Goal: Task Accomplishment & Management: Manage account settings

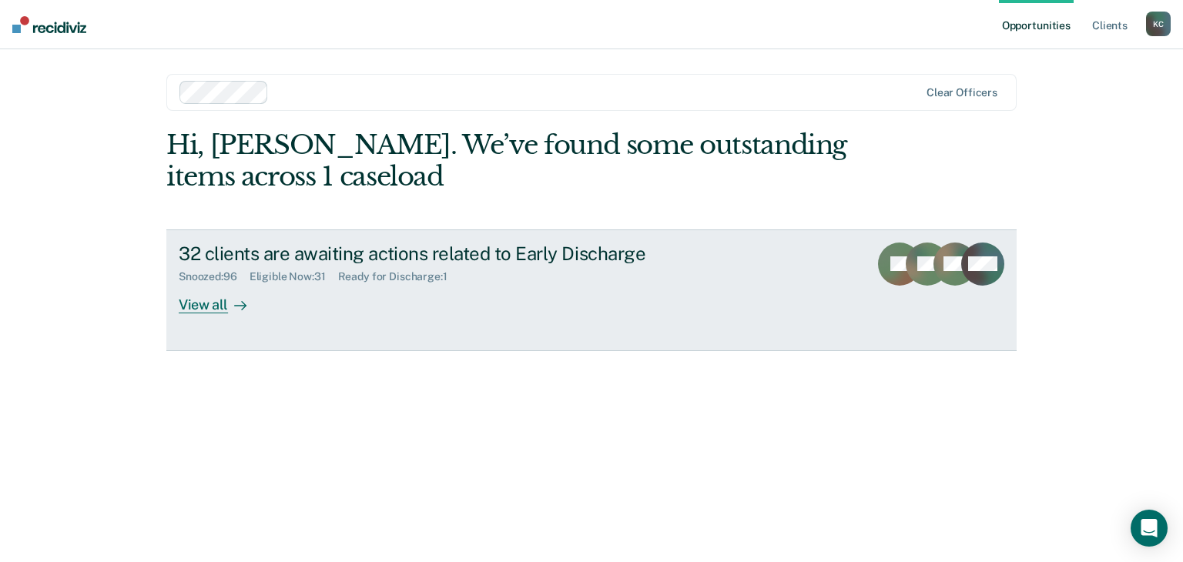
click at [205, 312] on div "View all" at bounding box center [222, 298] width 86 height 30
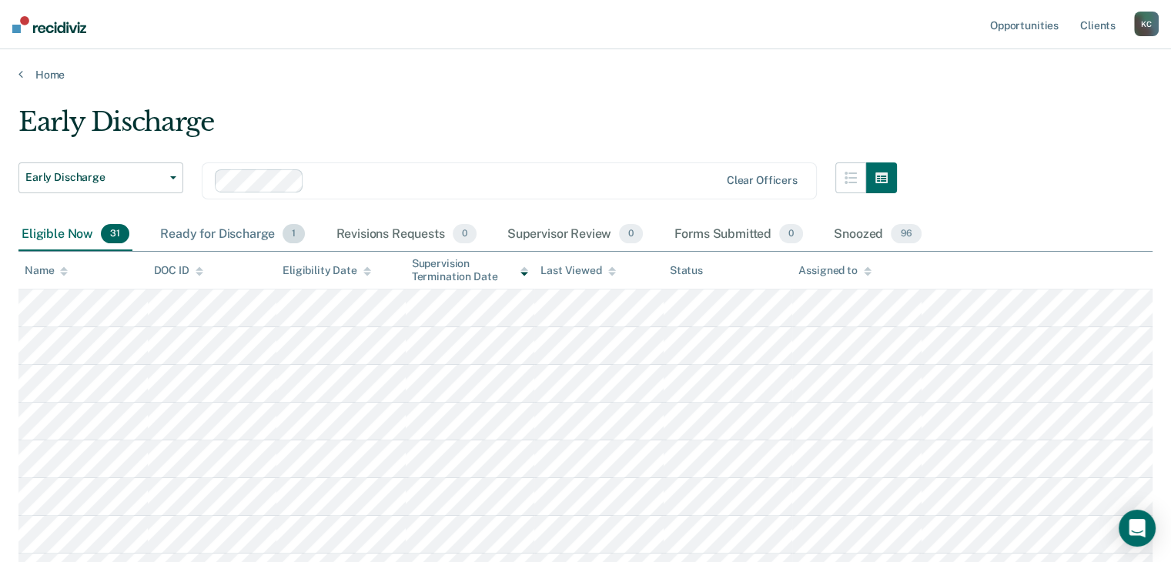
click at [203, 232] on div "Ready for Discharge 1" at bounding box center [232, 235] width 151 height 34
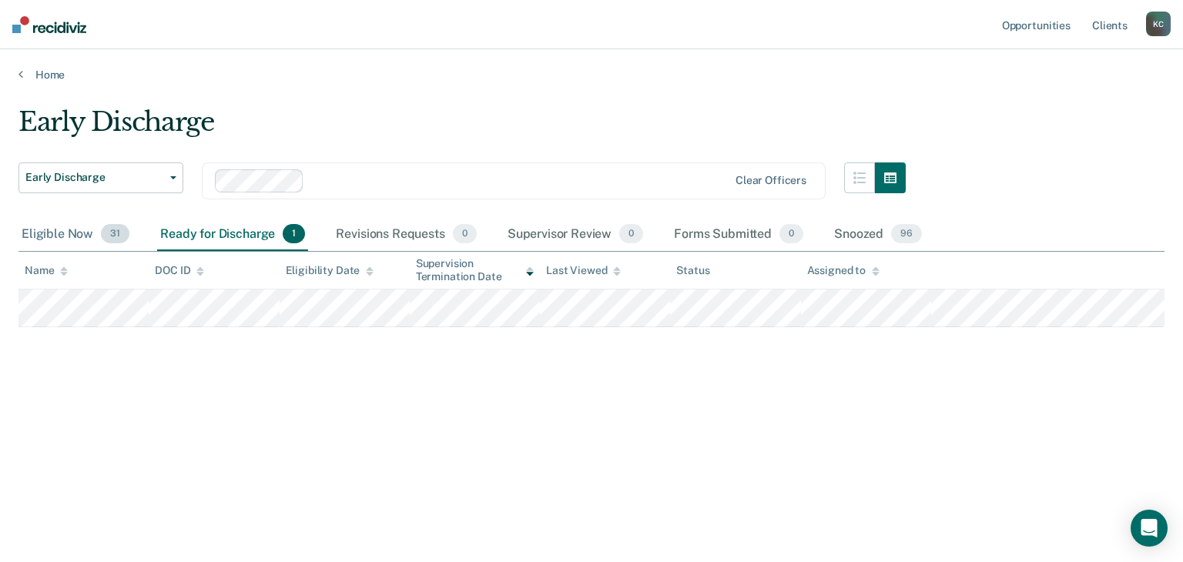
click at [37, 239] on div "Eligible Now 31" at bounding box center [75, 235] width 114 height 34
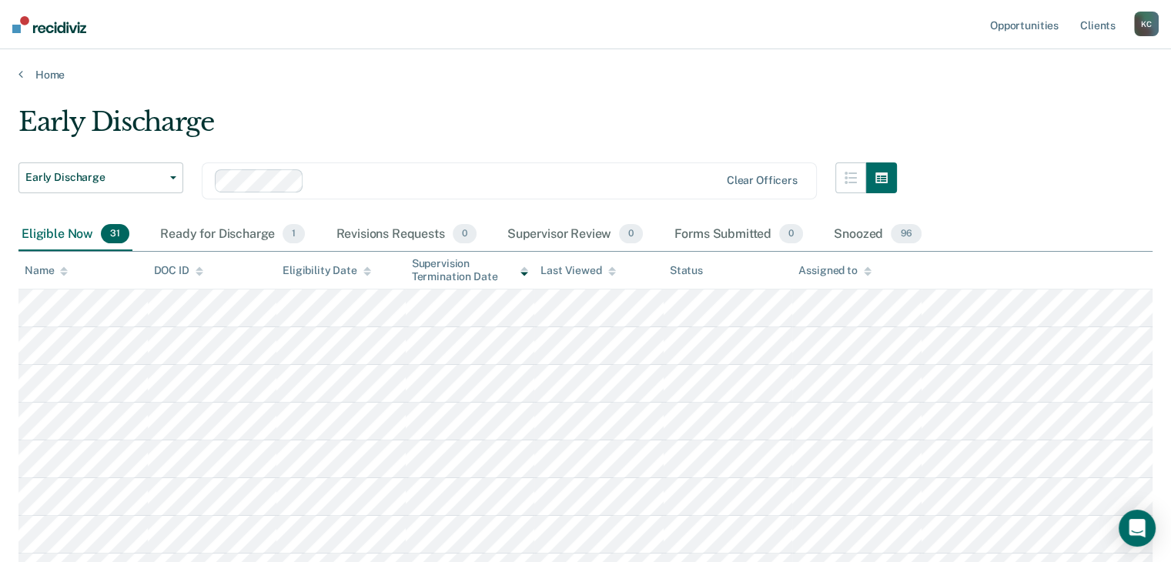
click at [526, 273] on icon at bounding box center [524, 274] width 8 height 4
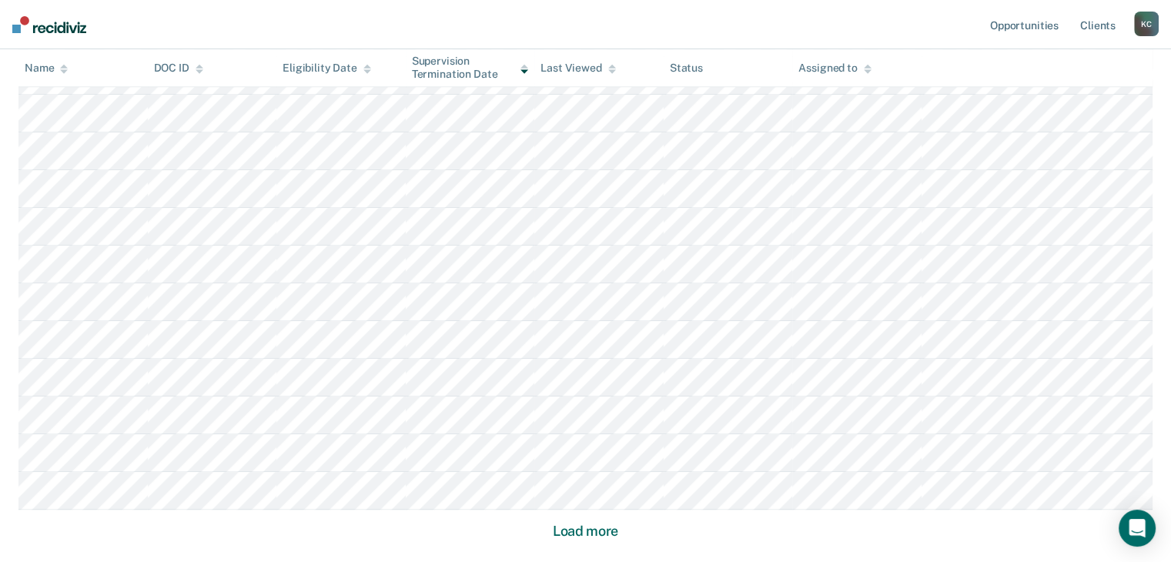
scroll to position [924, 0]
click at [580, 523] on button "Load more" at bounding box center [585, 519] width 75 height 18
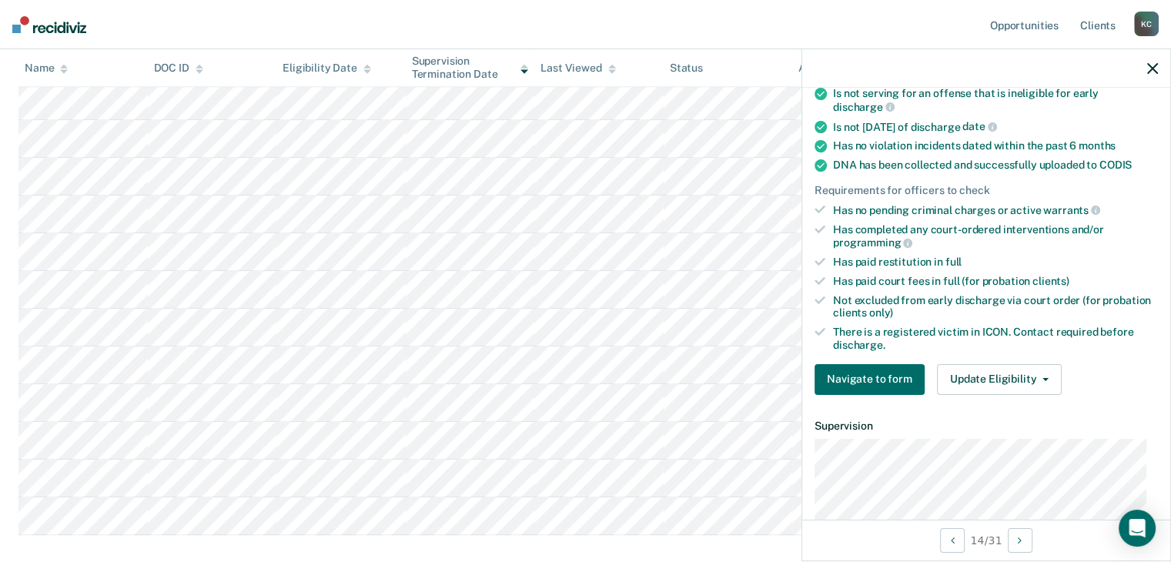
scroll to position [462, 0]
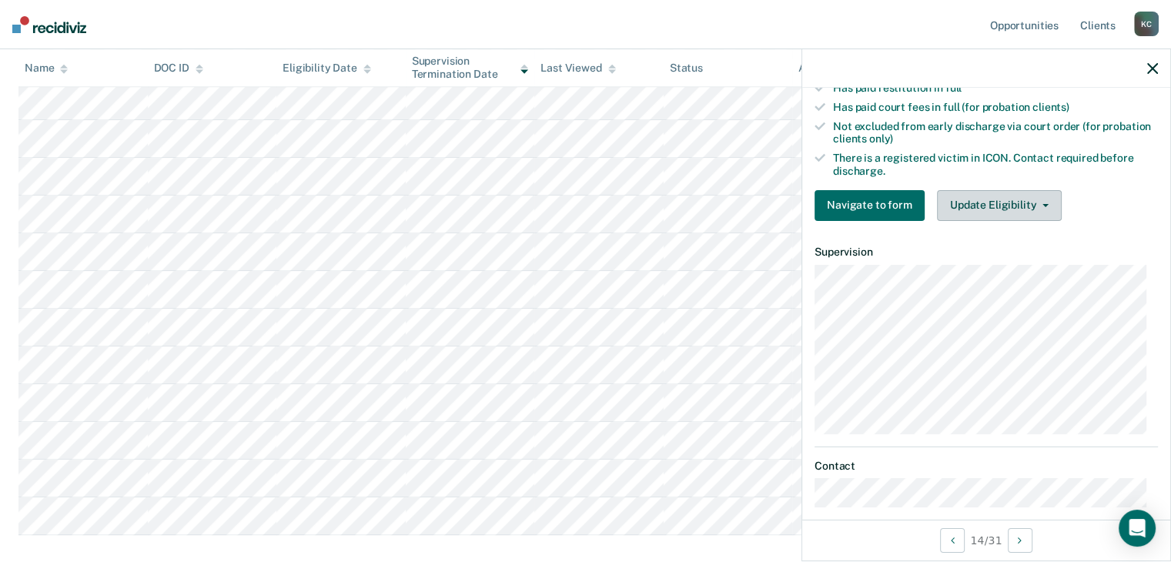
click at [979, 204] on button "Update Eligibility" at bounding box center [999, 205] width 125 height 31
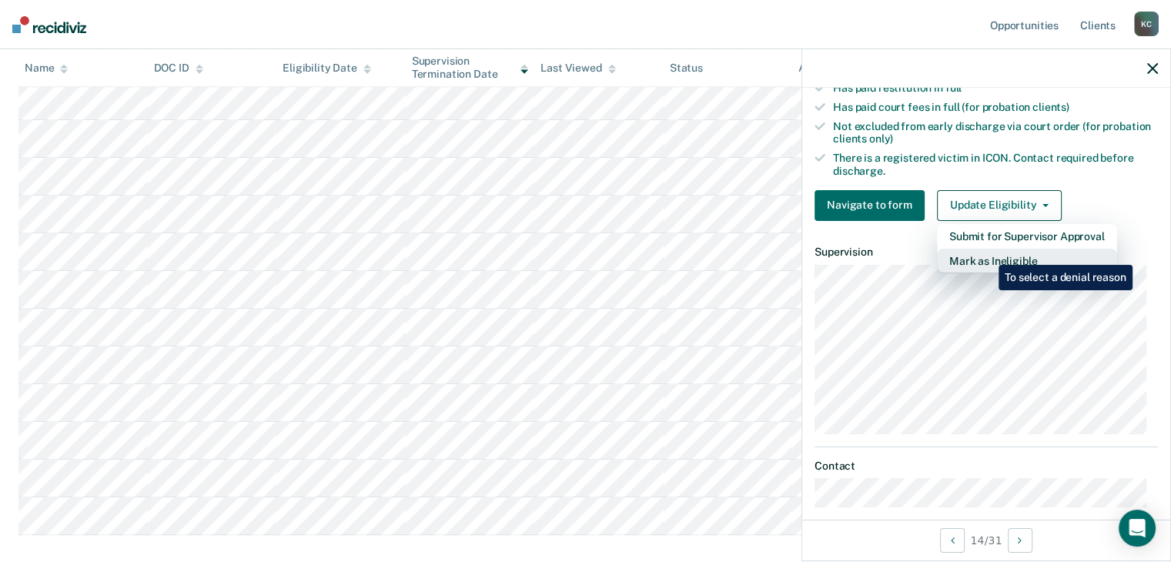
click at [987, 253] on button "Mark as Ineligible" at bounding box center [1027, 261] width 180 height 25
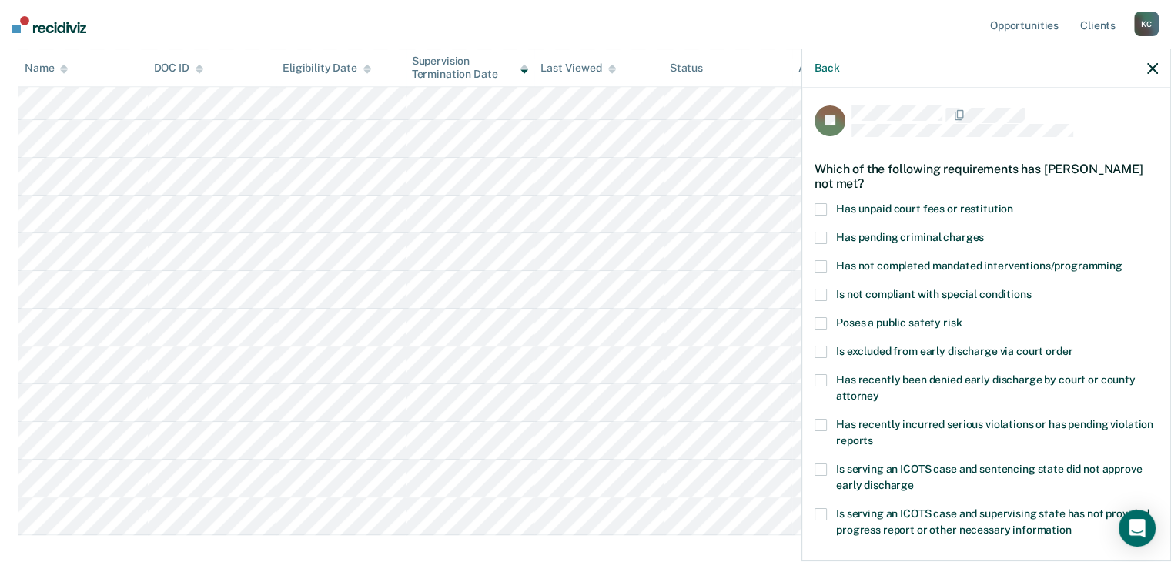
scroll to position [0, 0]
click at [821, 213] on span at bounding box center [821, 211] width 12 height 12
click at [1013, 205] on input "Has unpaid court fees or restitution" at bounding box center [1013, 205] width 0 height 0
click at [820, 263] on span at bounding box center [821, 268] width 12 height 12
click at [1122, 262] on input "Has not completed mandated interventions/programming" at bounding box center [1122, 262] width 0 height 0
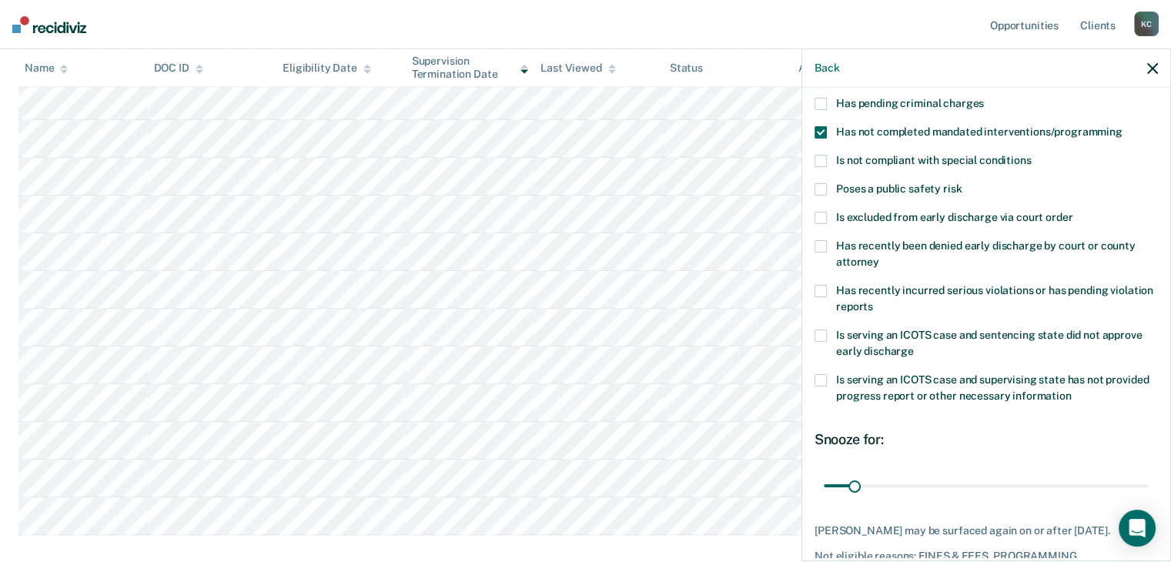
scroll to position [209, 0]
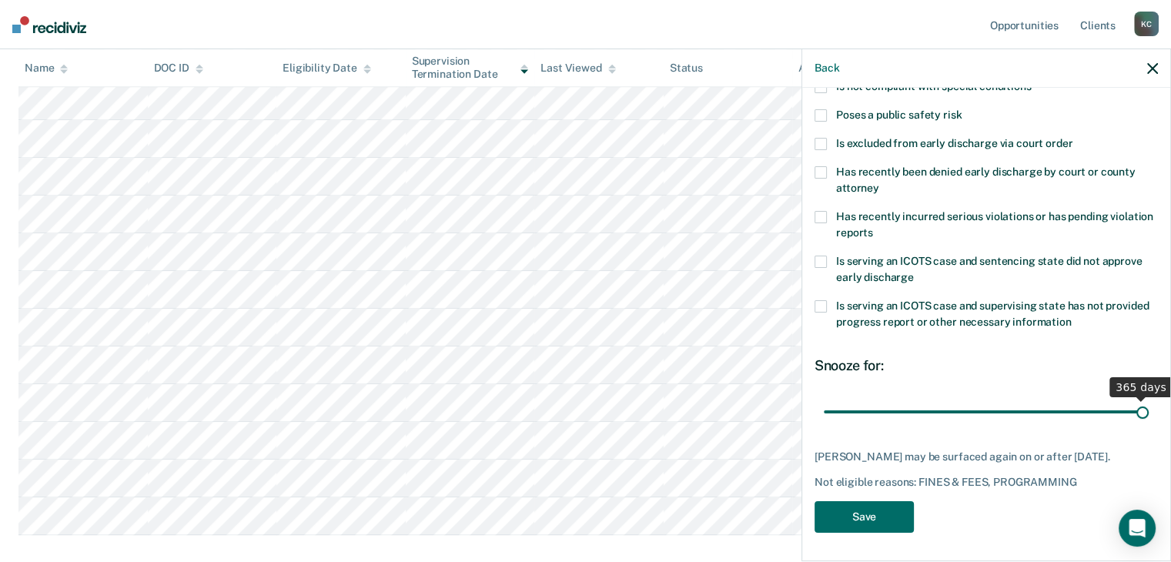
drag, startPoint x: 856, startPoint y: 408, endPoint x: 1173, endPoint y: 411, distance: 317.2
click at [1149, 411] on input "range" at bounding box center [986, 412] width 325 height 27
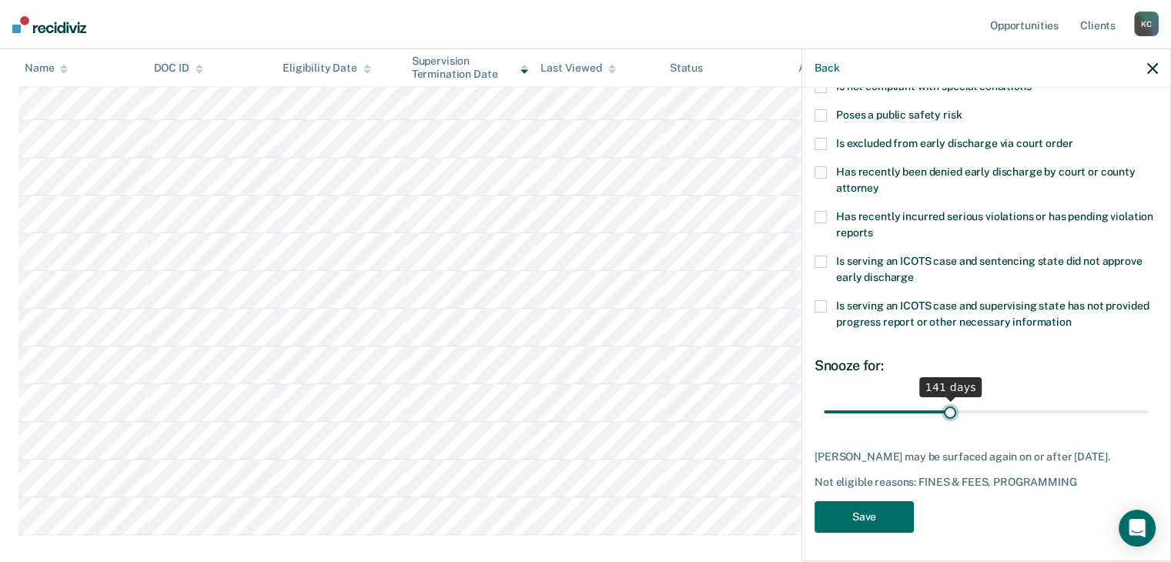
drag, startPoint x: 1133, startPoint y: 407, endPoint x: 937, endPoint y: 413, distance: 196.4
click at [945, 413] on input "range" at bounding box center [986, 412] width 325 height 27
click at [945, 407] on input "range" at bounding box center [986, 412] width 325 height 27
type input "141"
click at [945, 407] on input "range" at bounding box center [986, 412] width 325 height 27
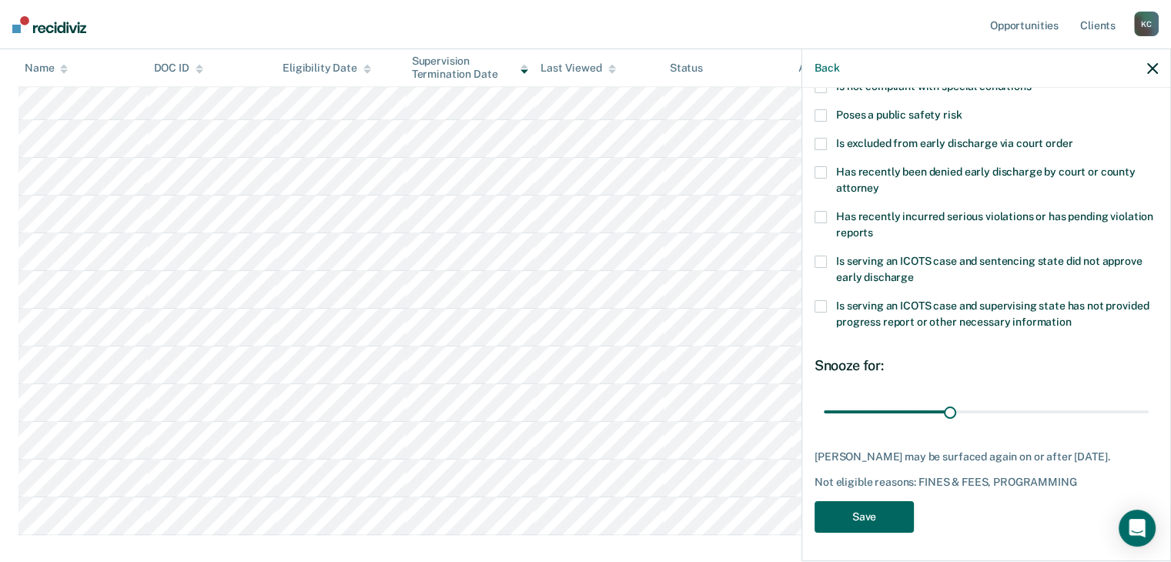
click at [855, 510] on button "Save" at bounding box center [864, 517] width 99 height 32
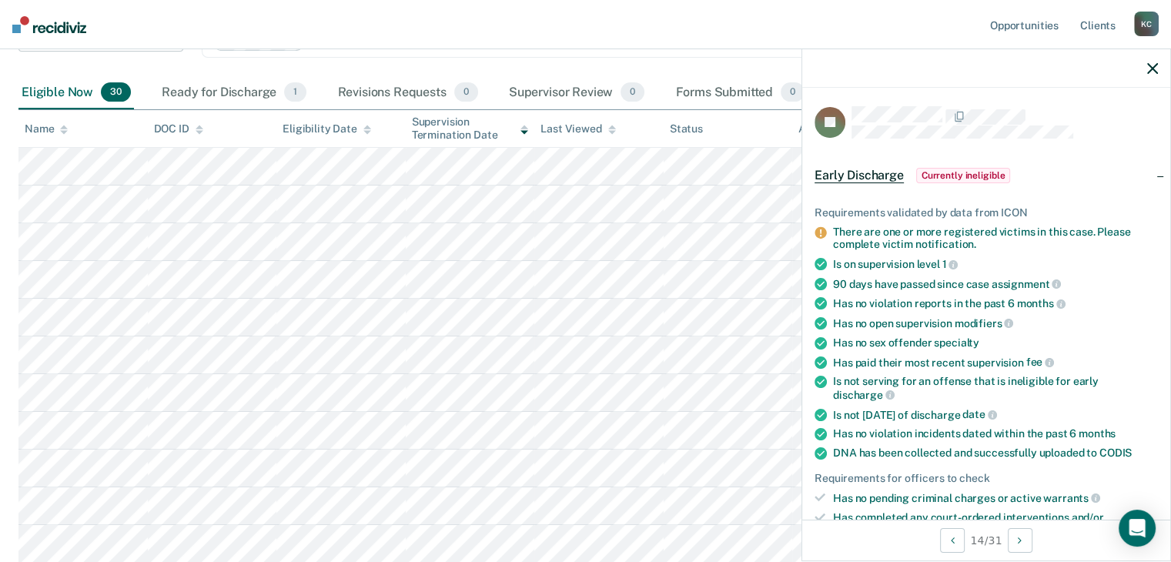
scroll to position [0, 0]
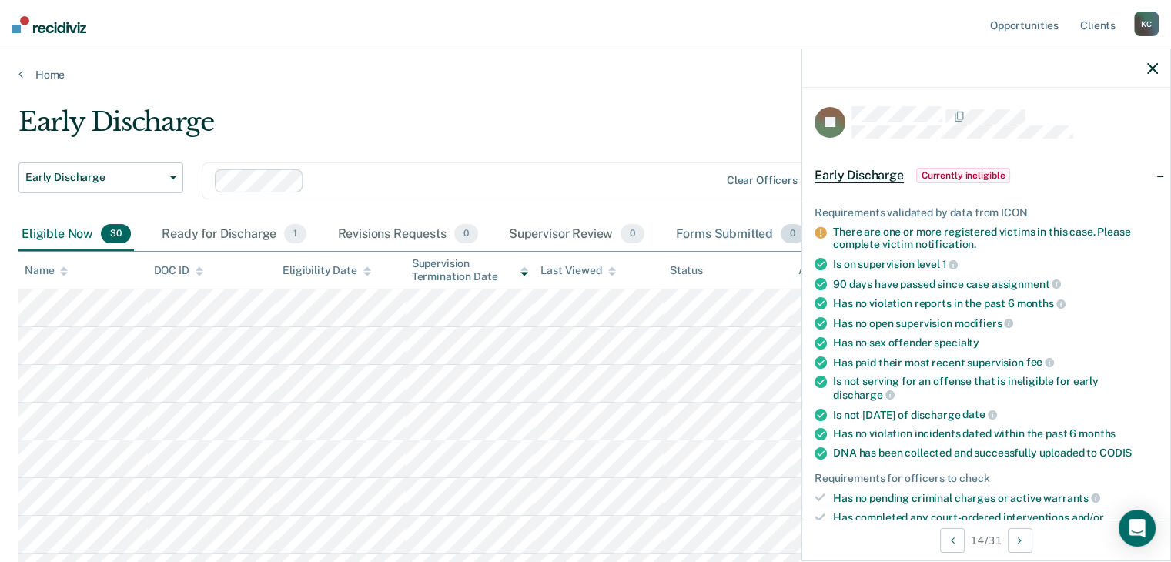
click at [721, 230] on div "Forms Submitted 0" at bounding box center [739, 235] width 135 height 34
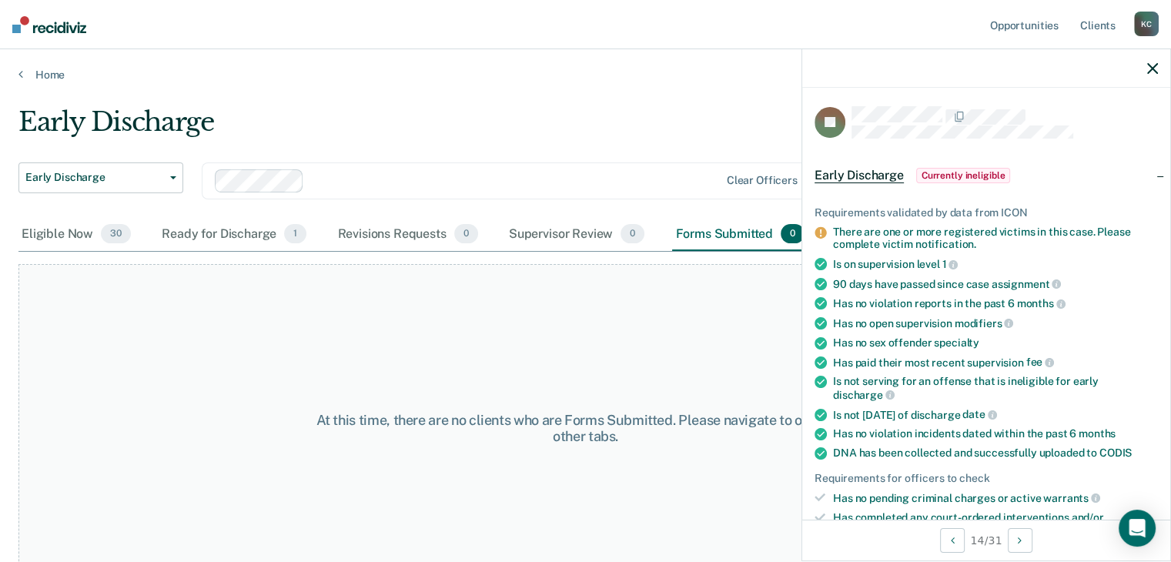
click at [1152, 70] on icon "button" at bounding box center [1152, 68] width 11 height 11
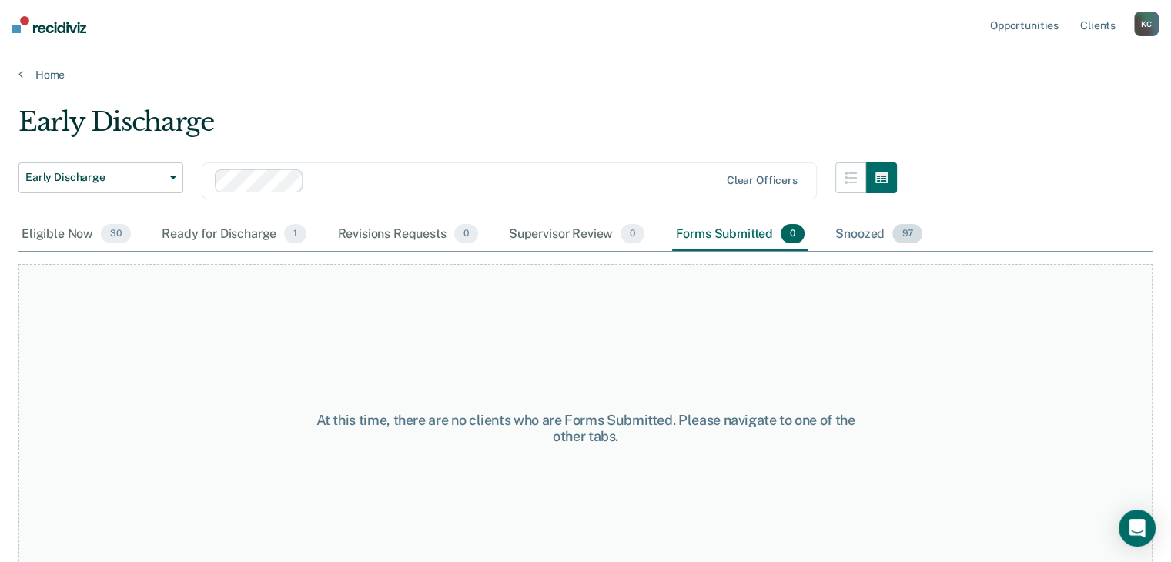
click at [858, 243] on div "Snoozed 97" at bounding box center [878, 235] width 93 height 34
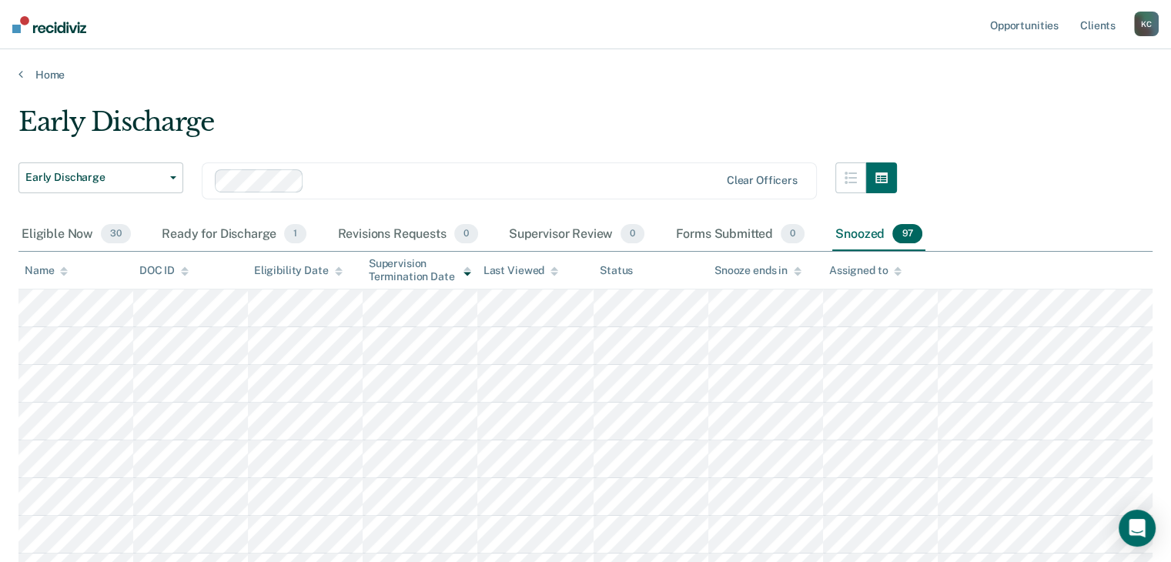
click at [467, 273] on icon at bounding box center [467, 274] width 8 height 4
click at [467, 272] on icon at bounding box center [467, 274] width 8 height 4
click at [467, 270] on icon at bounding box center [467, 271] width 8 height 10
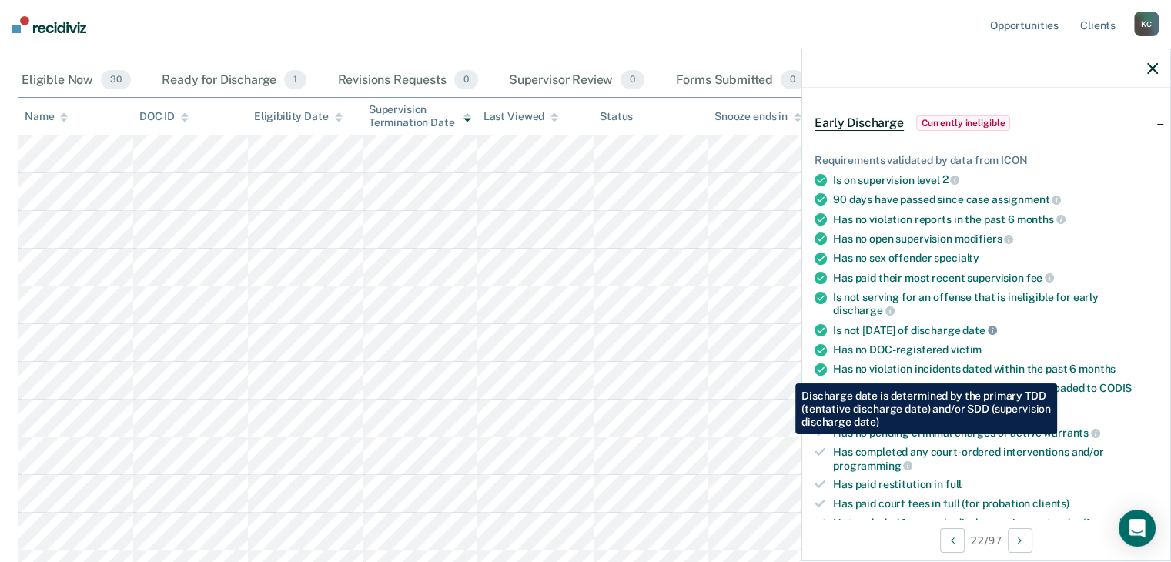
scroll to position [385, 0]
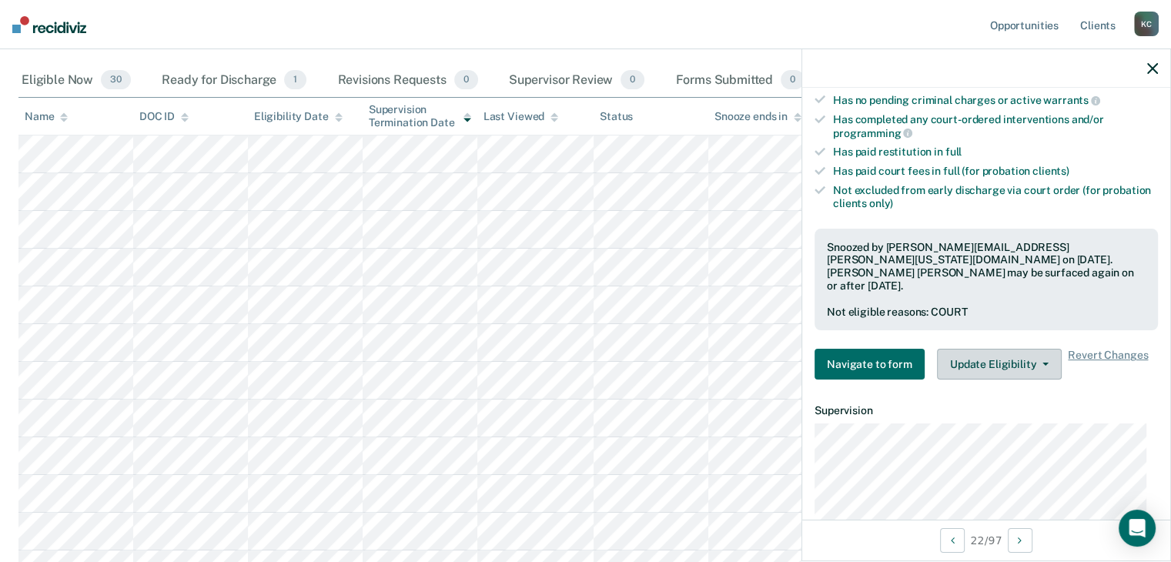
click at [999, 353] on button "Update Eligibility" at bounding box center [999, 364] width 125 height 31
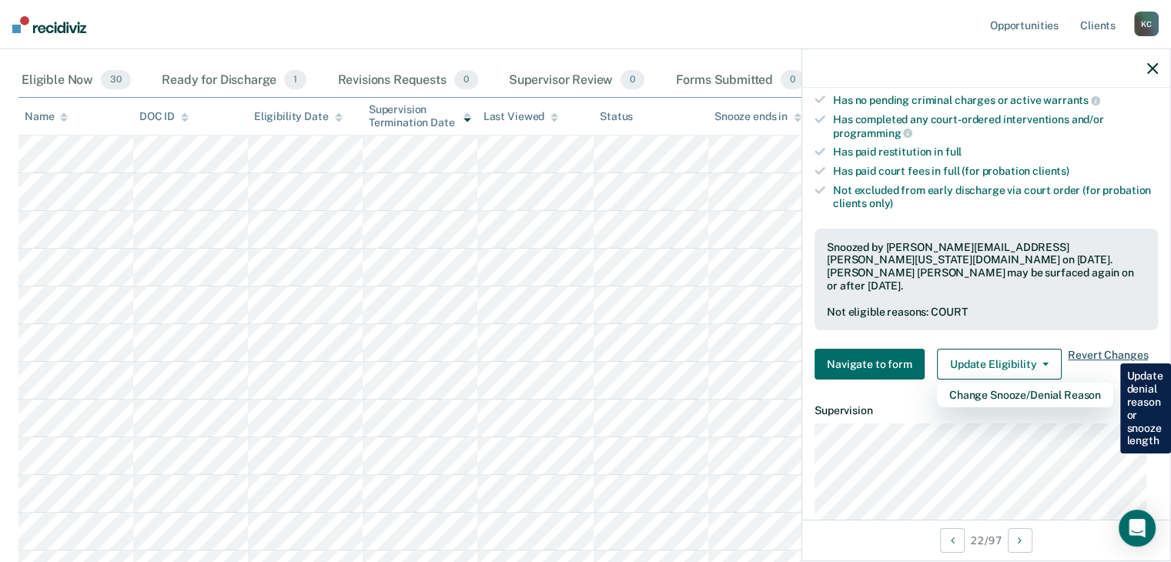
click at [1094, 349] on span "Revert Changes" at bounding box center [1108, 364] width 80 height 31
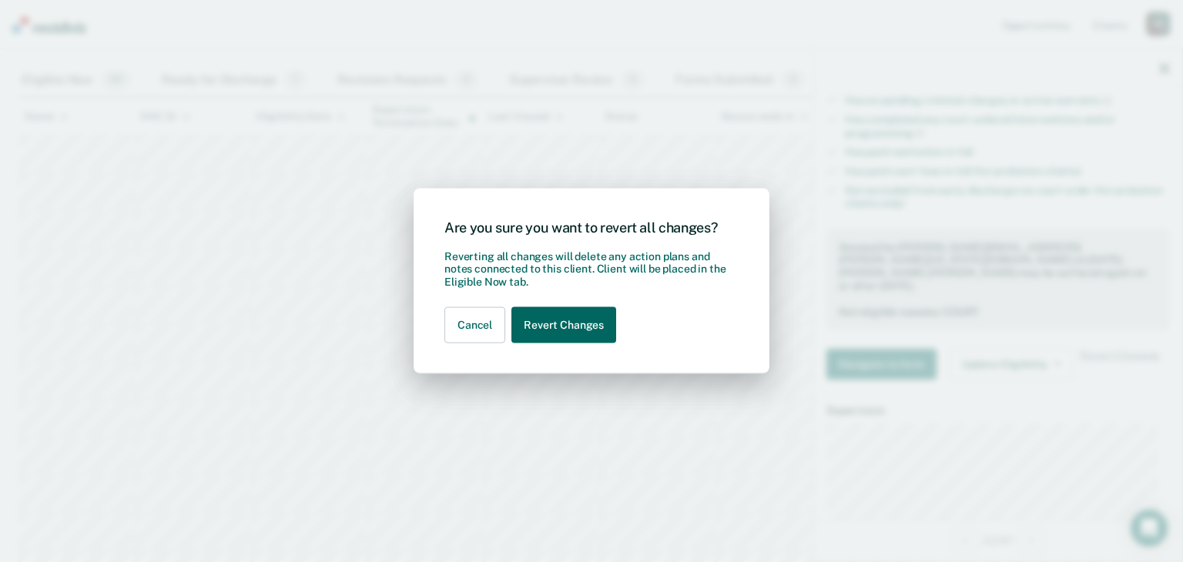
click at [581, 327] on button "Revert Changes" at bounding box center [563, 325] width 105 height 36
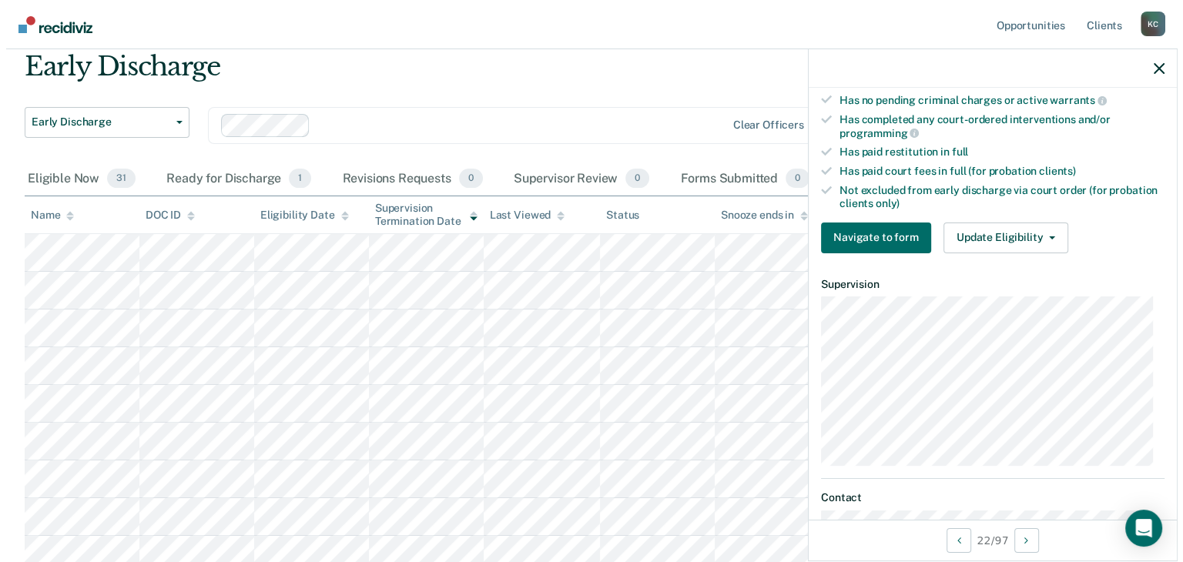
scroll to position [0, 0]
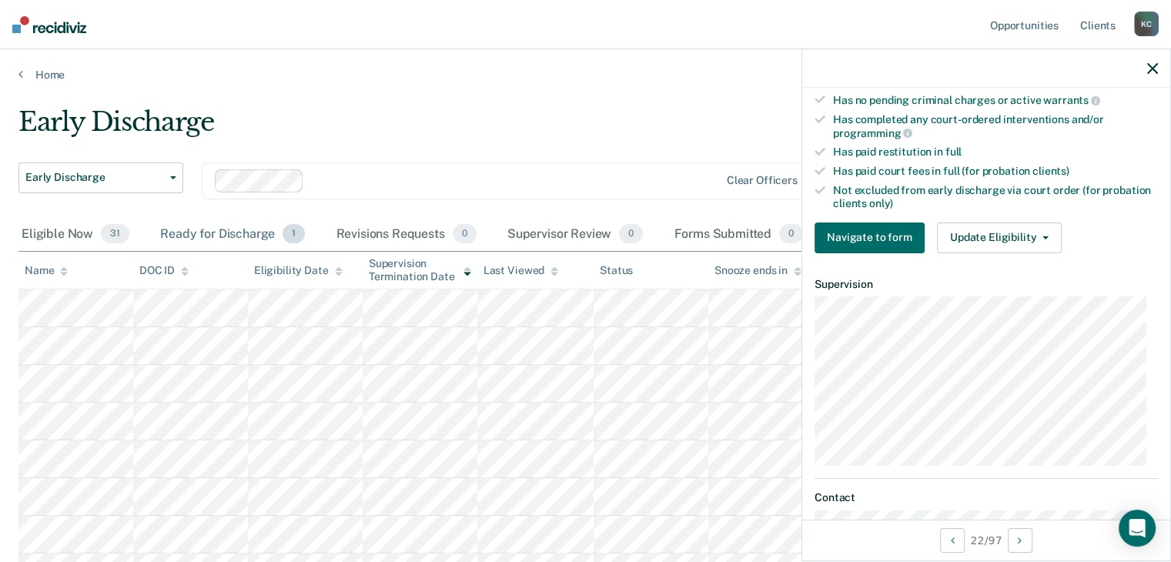
click at [249, 233] on div "Ready for Discharge 1" at bounding box center [232, 235] width 151 height 34
